Goal: Transaction & Acquisition: Purchase product/service

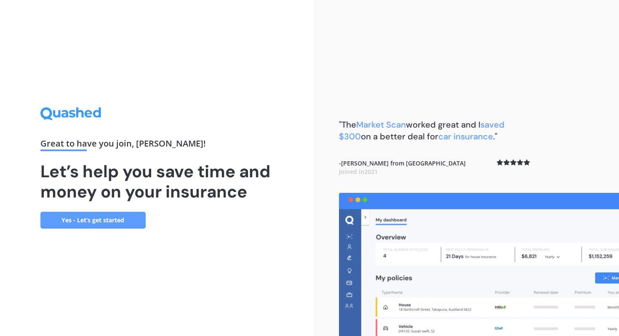
click at [115, 218] on link "Yes - Let’s get started" at bounding box center [92, 220] width 105 height 17
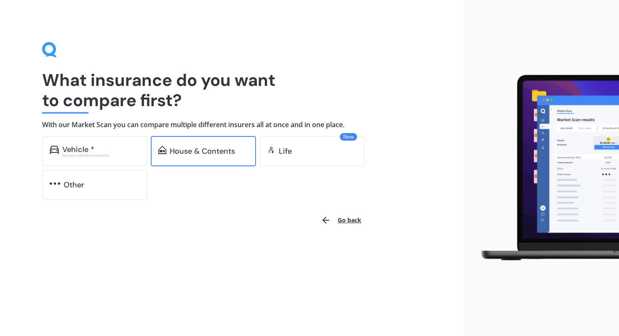
click at [218, 155] on div "House & Contents" at bounding box center [202, 151] width 65 height 8
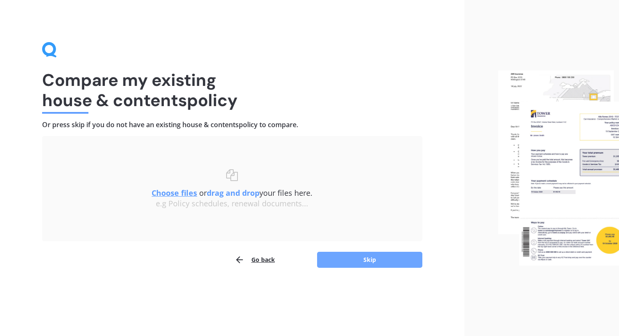
click at [372, 260] on button "Skip" at bounding box center [369, 260] width 105 height 16
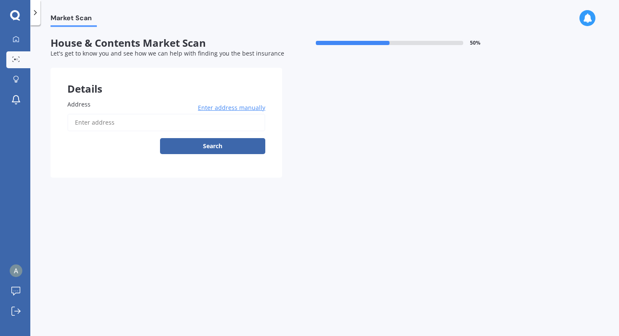
click at [137, 118] on input "Address" at bounding box center [166, 123] width 198 height 18
type input "[STREET_ADDRESS]"
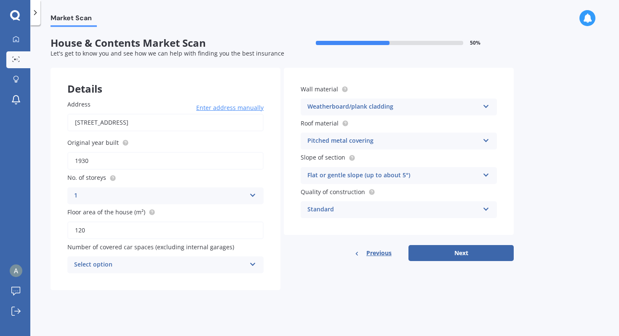
drag, startPoint x: 104, startPoint y: 227, endPoint x: 48, endPoint y: 228, distance: 56.0
click at [47, 228] on div "Market Scan House & Contents Market Scan 50 % Let's get to know you and see how…" at bounding box center [324, 182] width 589 height 311
type input "160"
drag, startPoint x: 103, startPoint y: 160, endPoint x: 26, endPoint y: 159, distance: 77.5
click at [26, 159] on div "My Dashboard Market Scan Explore insurance Notifications [PERSON_NAME] Submit f…" at bounding box center [309, 168] width 619 height 336
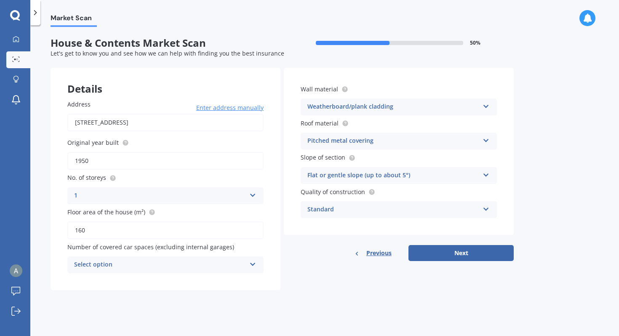
type input "1950"
click at [230, 269] on div "Select option" at bounding box center [160, 265] width 172 height 10
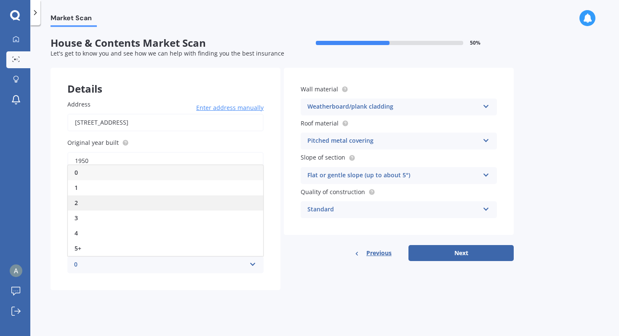
click at [182, 198] on div "2" at bounding box center [165, 202] width 195 height 15
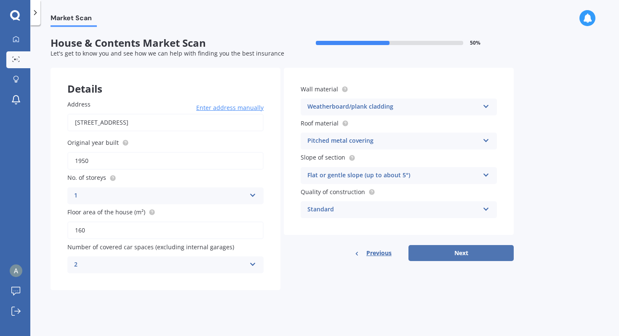
click at [474, 254] on button "Next" at bounding box center [461, 253] width 105 height 16
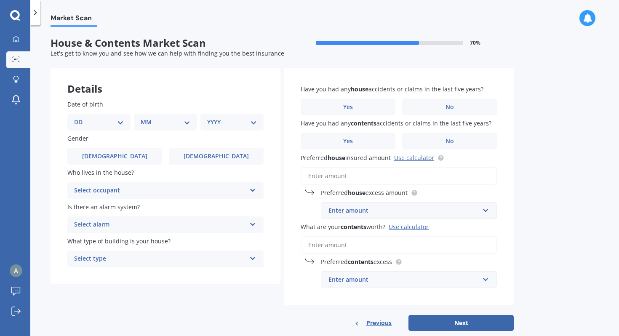
click at [81, 121] on select "DD 01 02 03 04 05 06 07 08 09 10 11 12 13 14 15 16 17 18 19 20 21 22 23 24 25 2…" at bounding box center [99, 122] width 50 height 9
select select "20"
click at [81, 118] on select "DD 01 02 03 04 05 06 07 08 09 10 11 12 13 14 15 16 17 18 19 20 21 22 23 24 25 2…" at bounding box center [99, 122] width 50 height 9
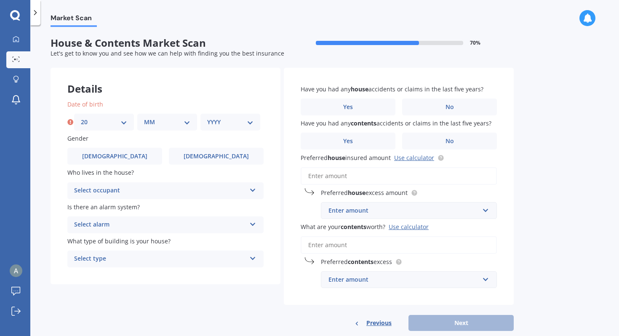
click at [161, 119] on select "MM 01 02 03 04 05 06 07 08 09 10 11 12" at bounding box center [167, 122] width 46 height 9
select select "09"
click at [144, 118] on select "MM 01 02 03 04 05 06 07 08 09 10 11 12" at bounding box center [167, 122] width 46 height 9
click at [241, 122] on select "YYYY 2009 2008 2007 2006 2005 2004 2003 2002 2001 2000 1999 1998 1997 1996 1995…" at bounding box center [230, 122] width 46 height 9
select select "1947"
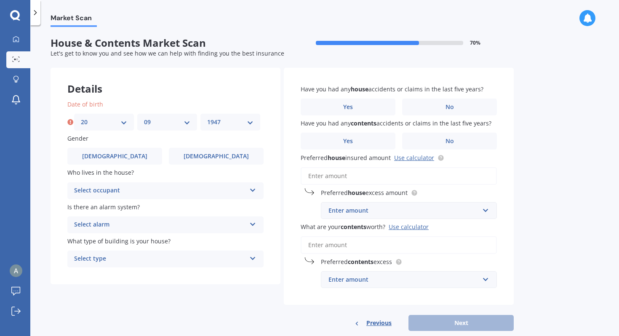
click at [207, 118] on select "YYYY 2009 2008 2007 2006 2005 2004 2003 2002 2001 2000 1999 1998 1997 1996 1995…" at bounding box center [230, 122] width 46 height 9
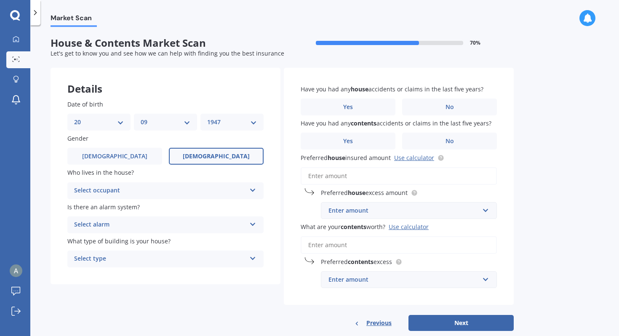
click at [206, 155] on span "[DEMOGRAPHIC_DATA]" at bounding box center [216, 156] width 67 height 7
click at [0, 0] on input "[DEMOGRAPHIC_DATA]" at bounding box center [0, 0] width 0 height 0
click at [247, 189] on div "Select occupant Owner Owner + Boarder" at bounding box center [165, 190] width 196 height 17
click at [213, 208] on div "Owner" at bounding box center [165, 207] width 195 height 15
click at [244, 228] on div "Select alarm" at bounding box center [160, 225] width 172 height 10
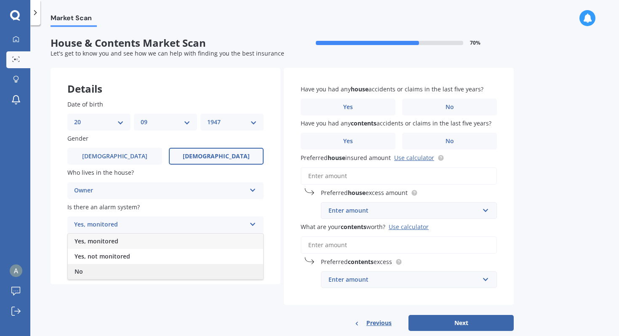
click at [219, 272] on div "No" at bounding box center [165, 271] width 195 height 15
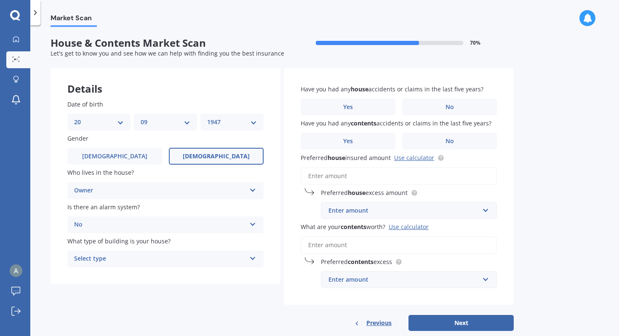
click at [246, 259] on div "Select type" at bounding box center [160, 259] width 172 height 10
click at [235, 275] on div "Freestanding" at bounding box center [165, 275] width 195 height 15
click at [467, 104] on label "No" at bounding box center [449, 107] width 95 height 17
click at [0, 0] on input "No" at bounding box center [0, 0] width 0 height 0
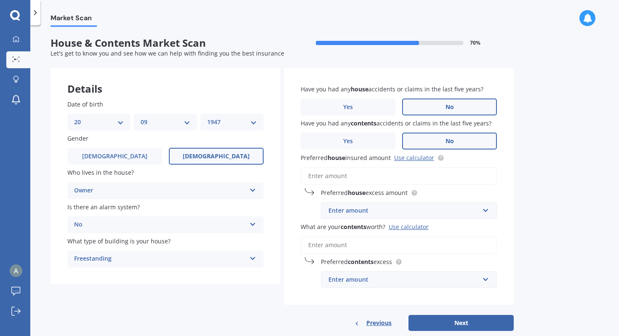
click at [466, 138] on label "No" at bounding box center [449, 141] width 95 height 17
click at [0, 0] on input "No" at bounding box center [0, 0] width 0 height 0
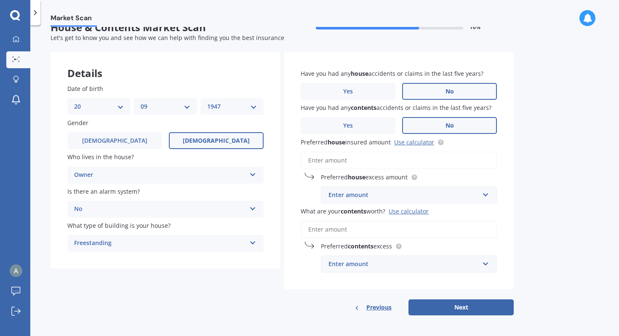
scroll to position [18, 0]
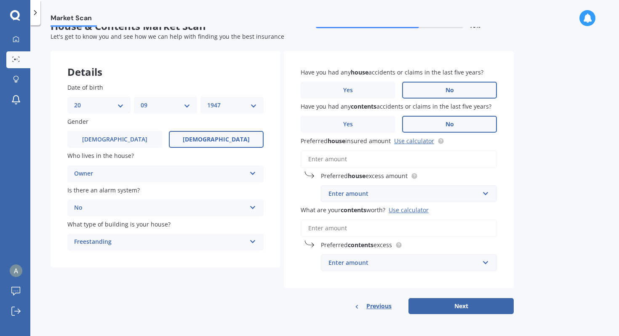
click at [365, 158] on input "Preferred house insured amount Use calculator" at bounding box center [399, 159] width 196 height 18
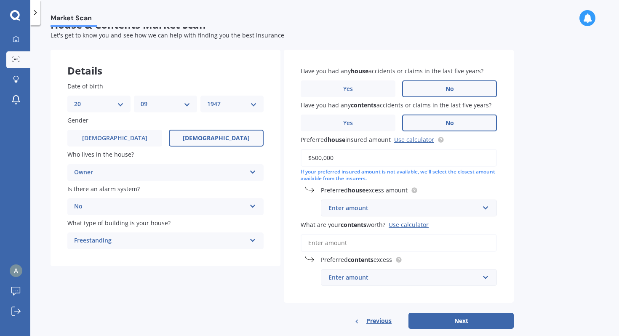
type input "$500,000"
drag, startPoint x: 527, startPoint y: 187, endPoint x: 532, endPoint y: 185, distance: 6.4
click at [527, 187] on div "Market Scan House & Contents Market Scan 70 % Let's get to know you and see how…" at bounding box center [324, 182] width 589 height 311
click at [481, 205] on input "text" at bounding box center [406, 208] width 169 height 16
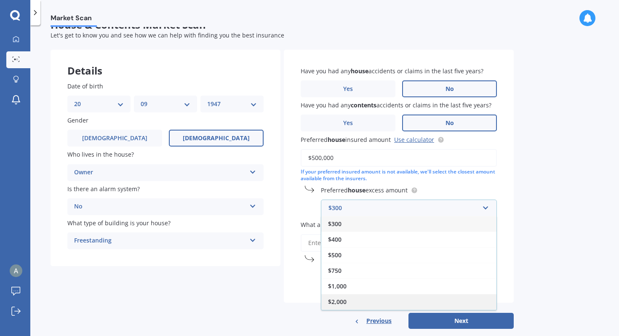
click at [470, 297] on div "$2,000" at bounding box center [408, 302] width 175 height 16
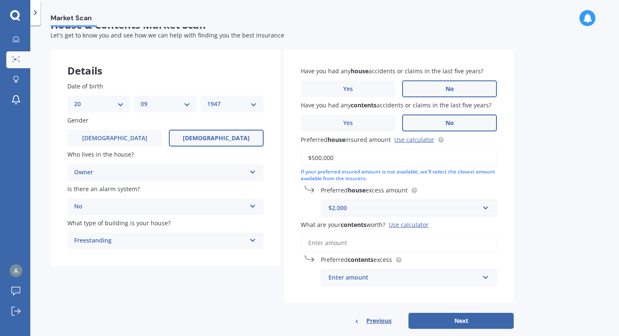
click at [529, 195] on div "Market Scan House & Contents Market Scan 70 % Let's get to know you and see how…" at bounding box center [324, 182] width 589 height 311
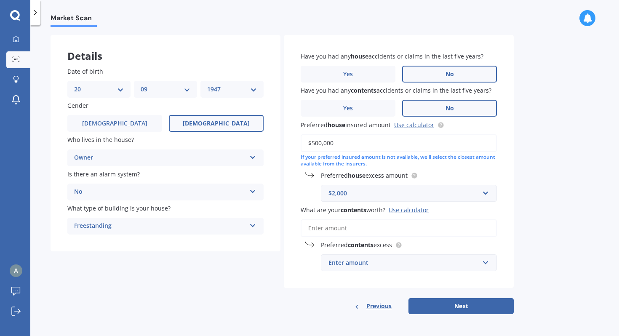
scroll to position [34, 0]
drag, startPoint x: 395, startPoint y: 229, endPoint x: 423, endPoint y: 225, distance: 28.5
click at [395, 229] on input "What are your contents worth? Use calculator" at bounding box center [399, 228] width 196 height 18
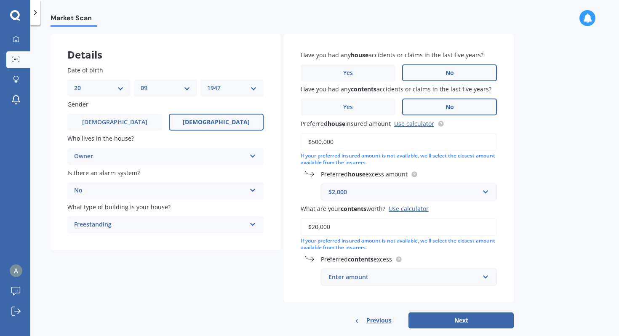
type input "$20,000"
click at [487, 278] on input "text" at bounding box center [406, 277] width 169 height 16
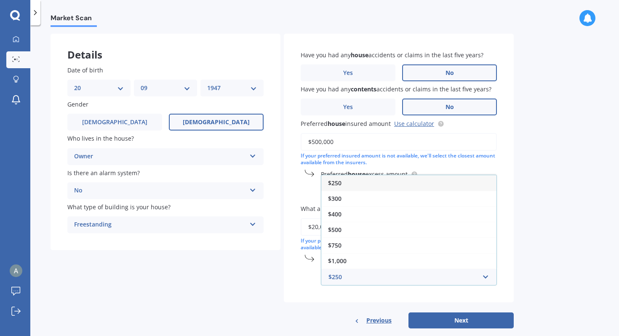
click at [467, 185] on div "$250" at bounding box center [408, 183] width 175 height 16
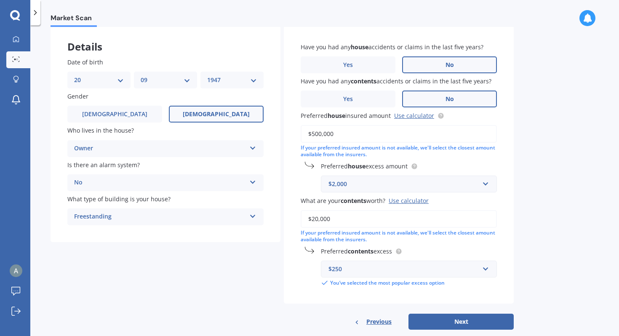
scroll to position [59, 0]
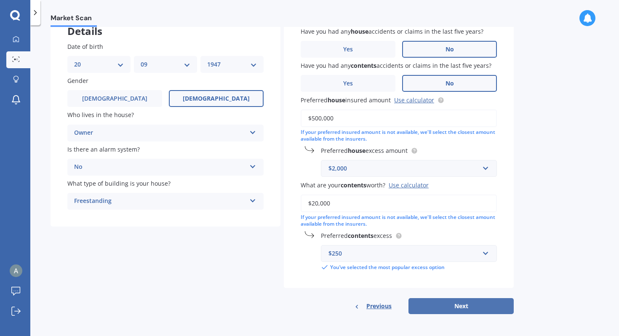
click at [482, 301] on button "Next" at bounding box center [461, 306] width 105 height 16
select select "20"
select select "09"
select select "1947"
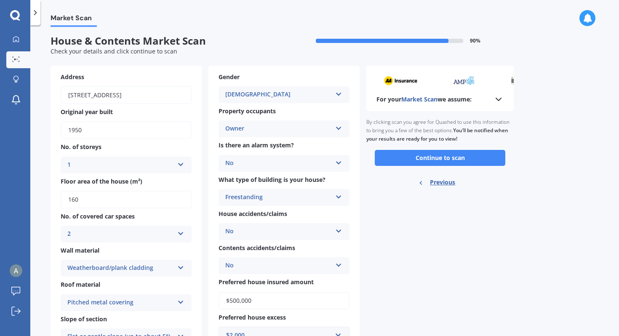
scroll to position [0, 0]
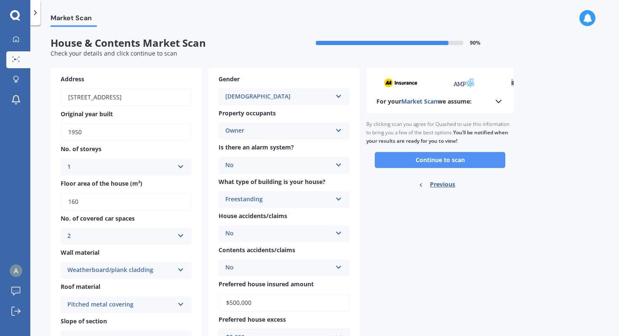
click at [468, 158] on button "Continue to scan" at bounding box center [440, 160] width 131 height 16
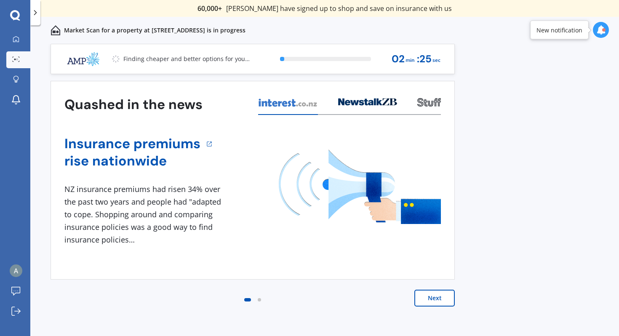
click at [440, 294] on button "Next" at bounding box center [435, 298] width 40 height 17
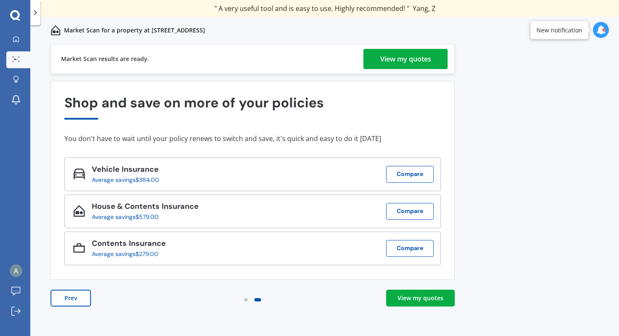
click at [417, 296] on div "View my quotes" at bounding box center [421, 298] width 46 height 8
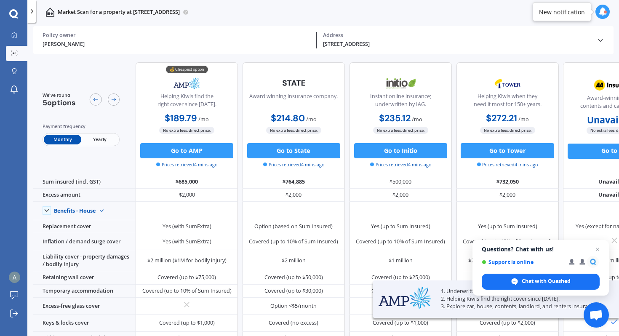
click at [100, 137] on span "Yearly" at bounding box center [99, 140] width 37 height 10
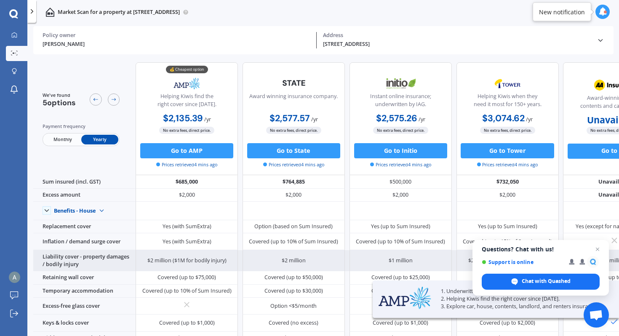
click at [597, 249] on span "Close chat" at bounding box center [598, 249] width 10 height 10
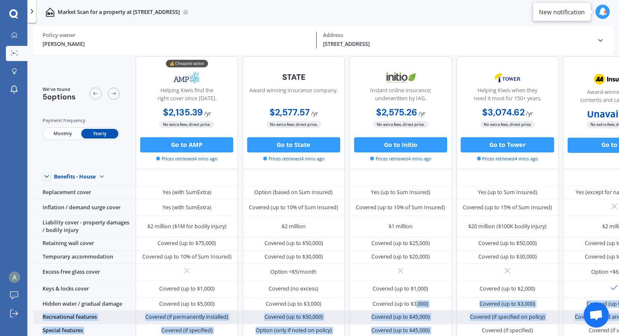
drag, startPoint x: 416, startPoint y: 332, endPoint x: 469, endPoint y: 329, distance: 53.2
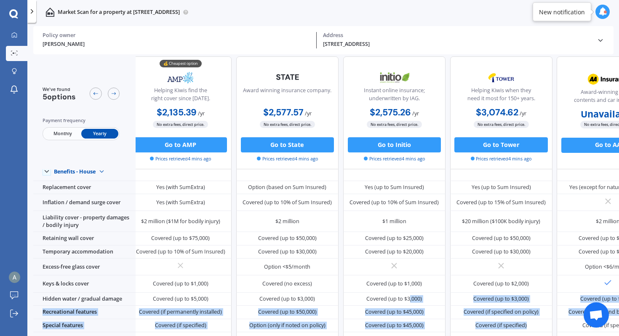
scroll to position [43, 0]
